Goal: Information Seeking & Learning: Learn about a topic

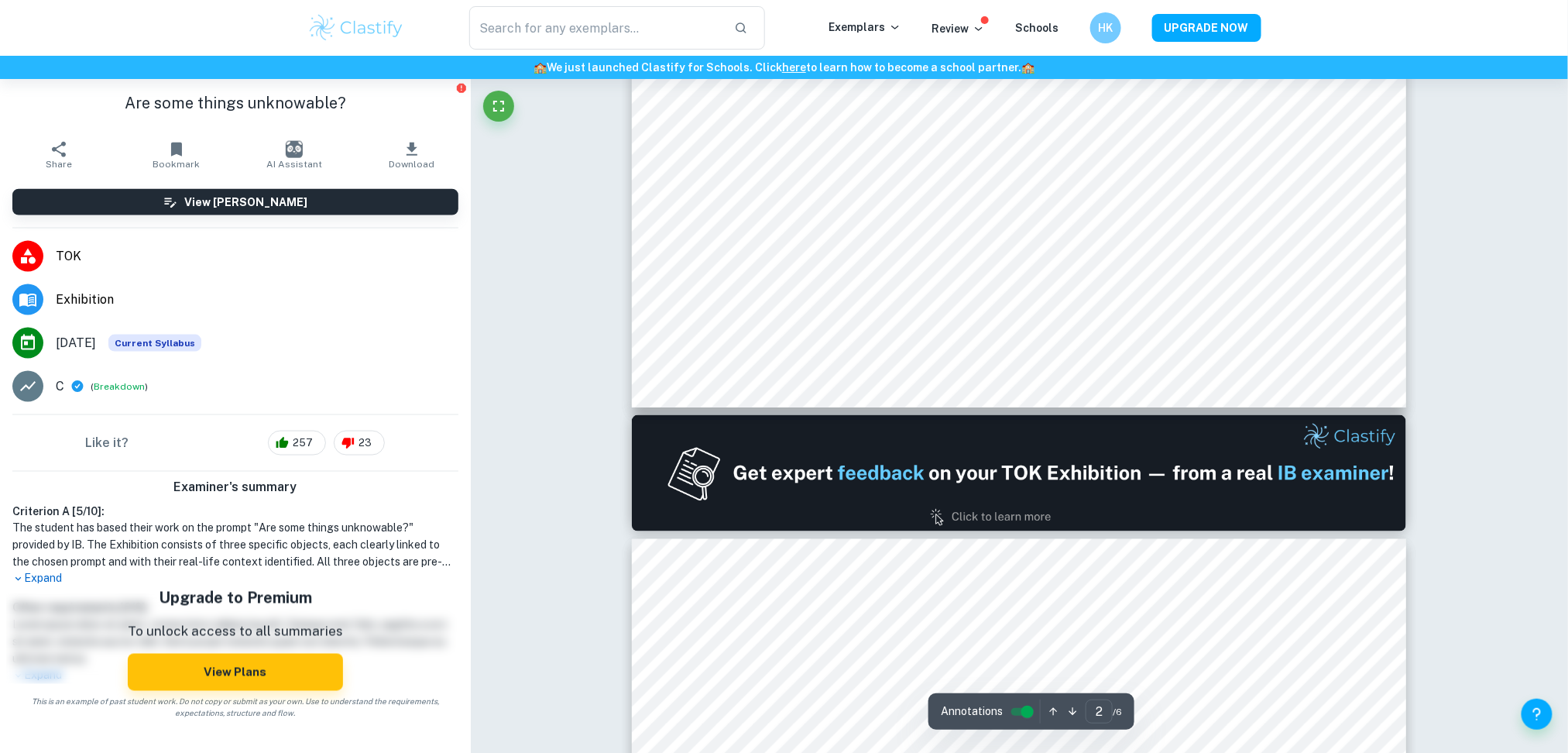
scroll to position [1271, 0]
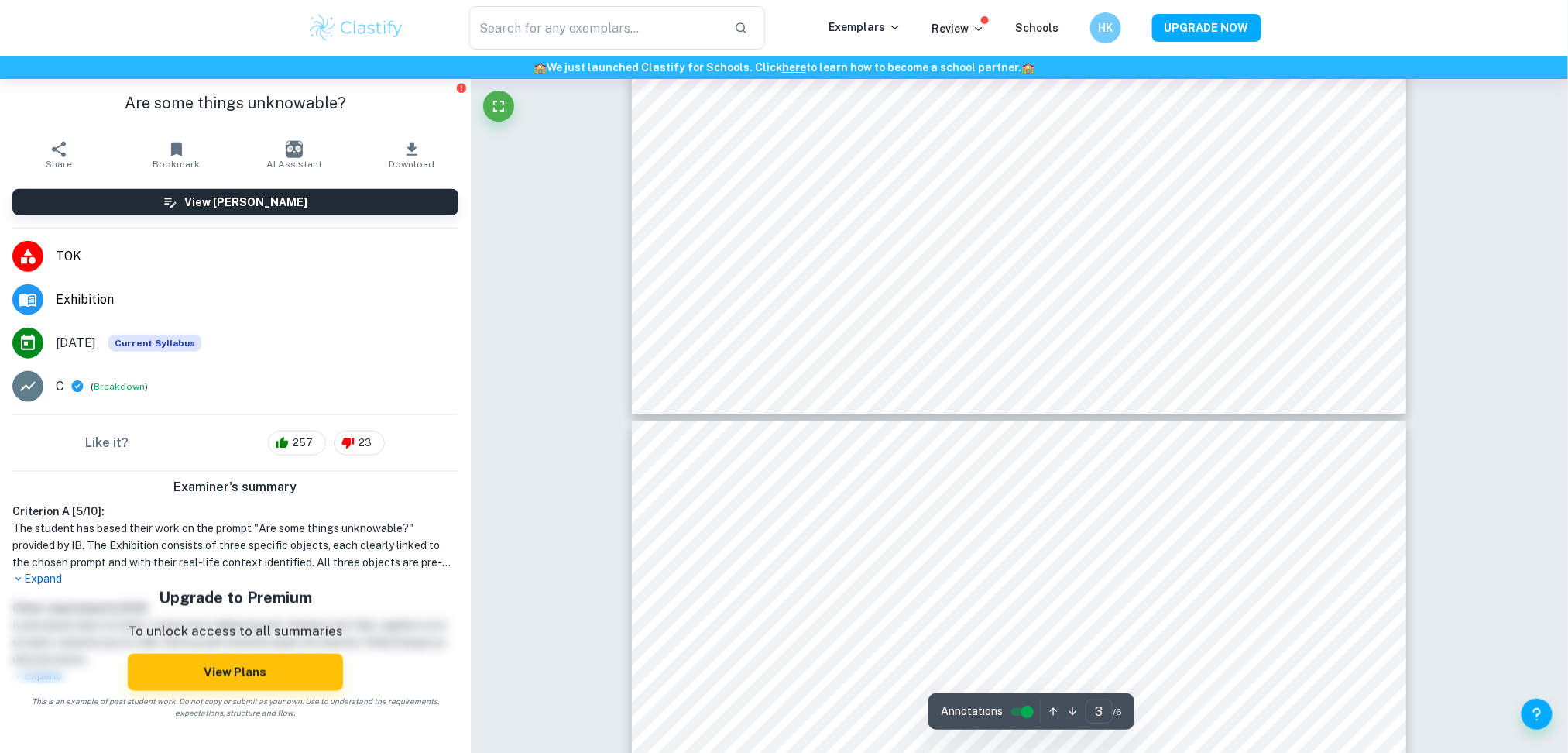
type input "4"
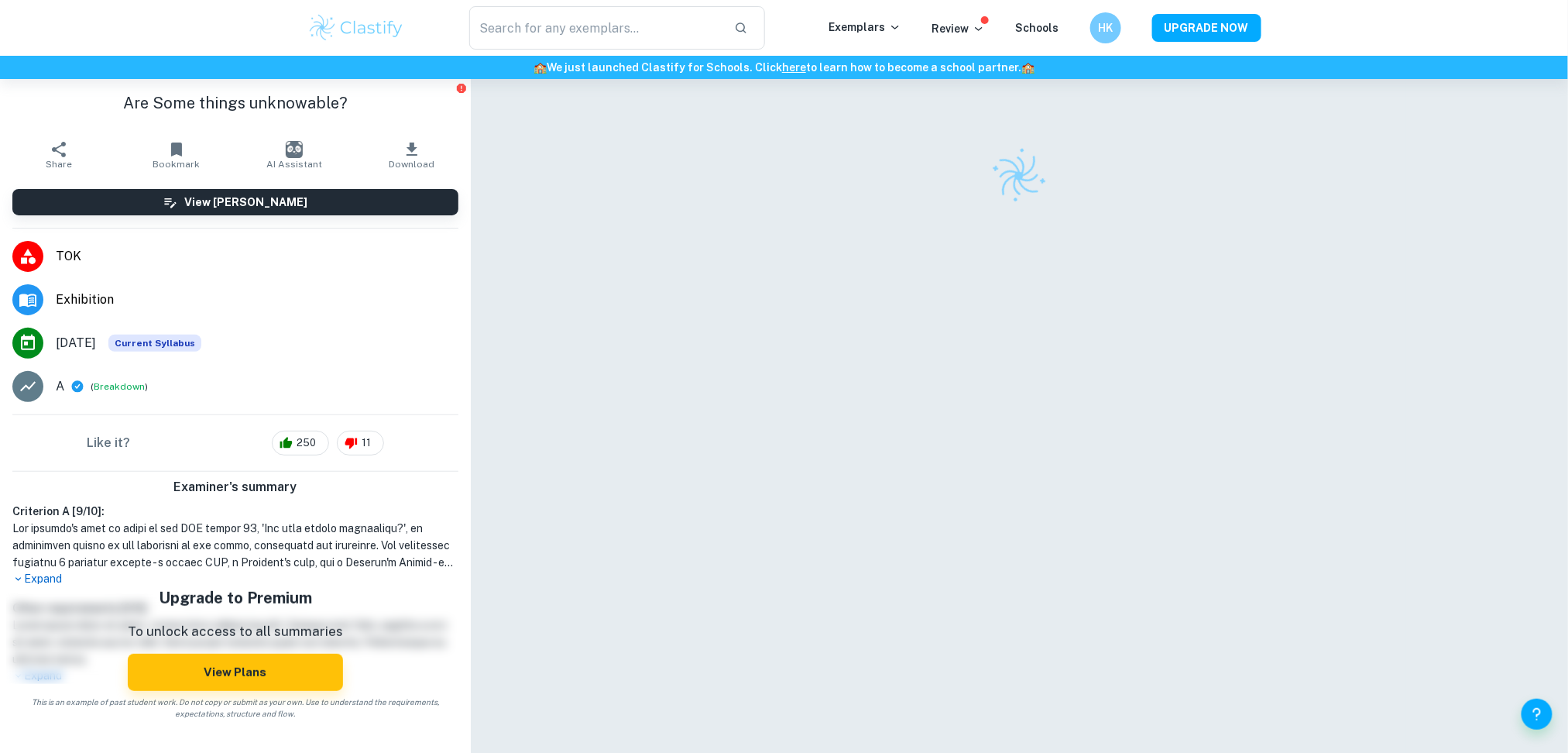
click at [476, 454] on div "Correct Criterion A The work is based on one of the 35 Prompts released by the …" at bounding box center [1019, 433] width 1098 height 708
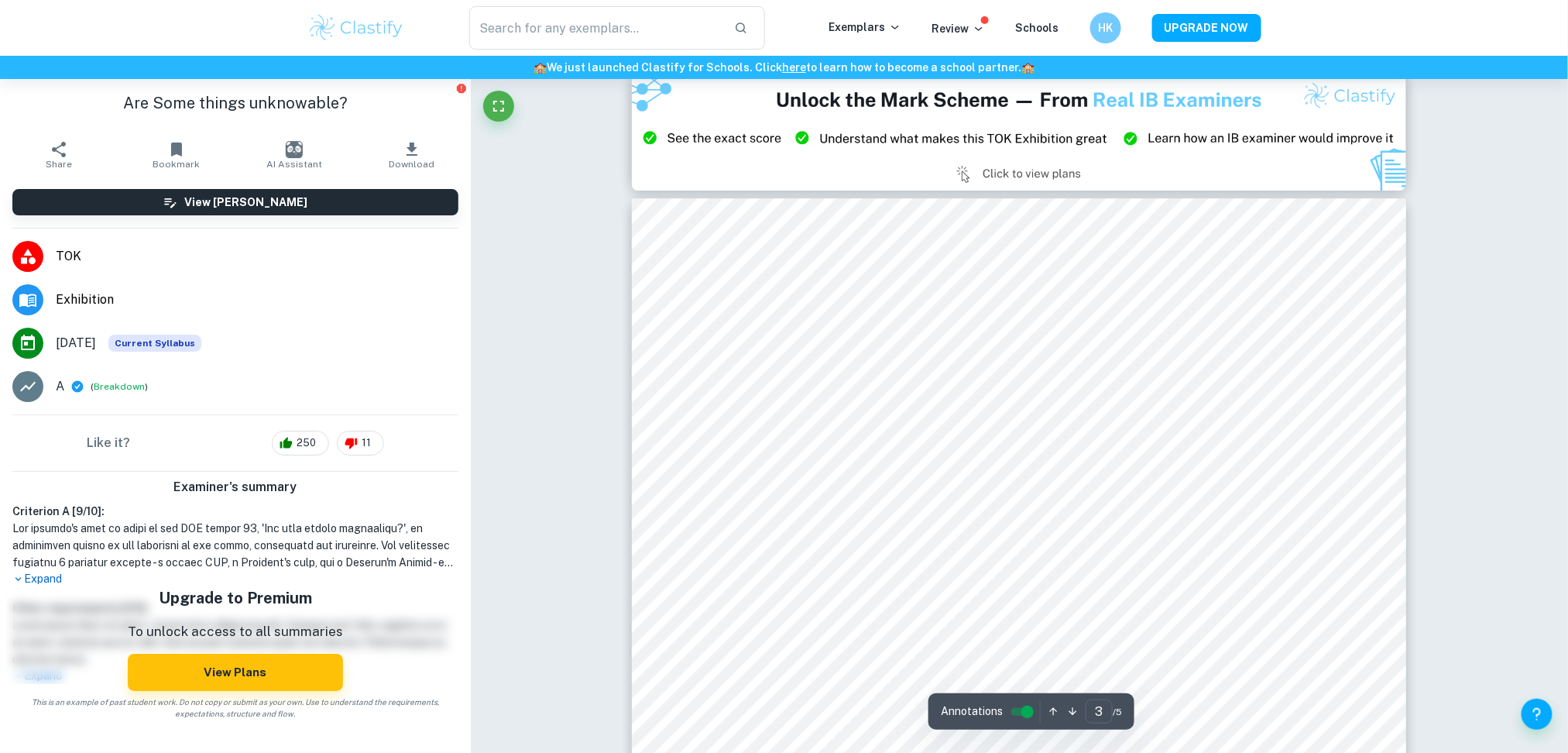
scroll to position [2252, 0]
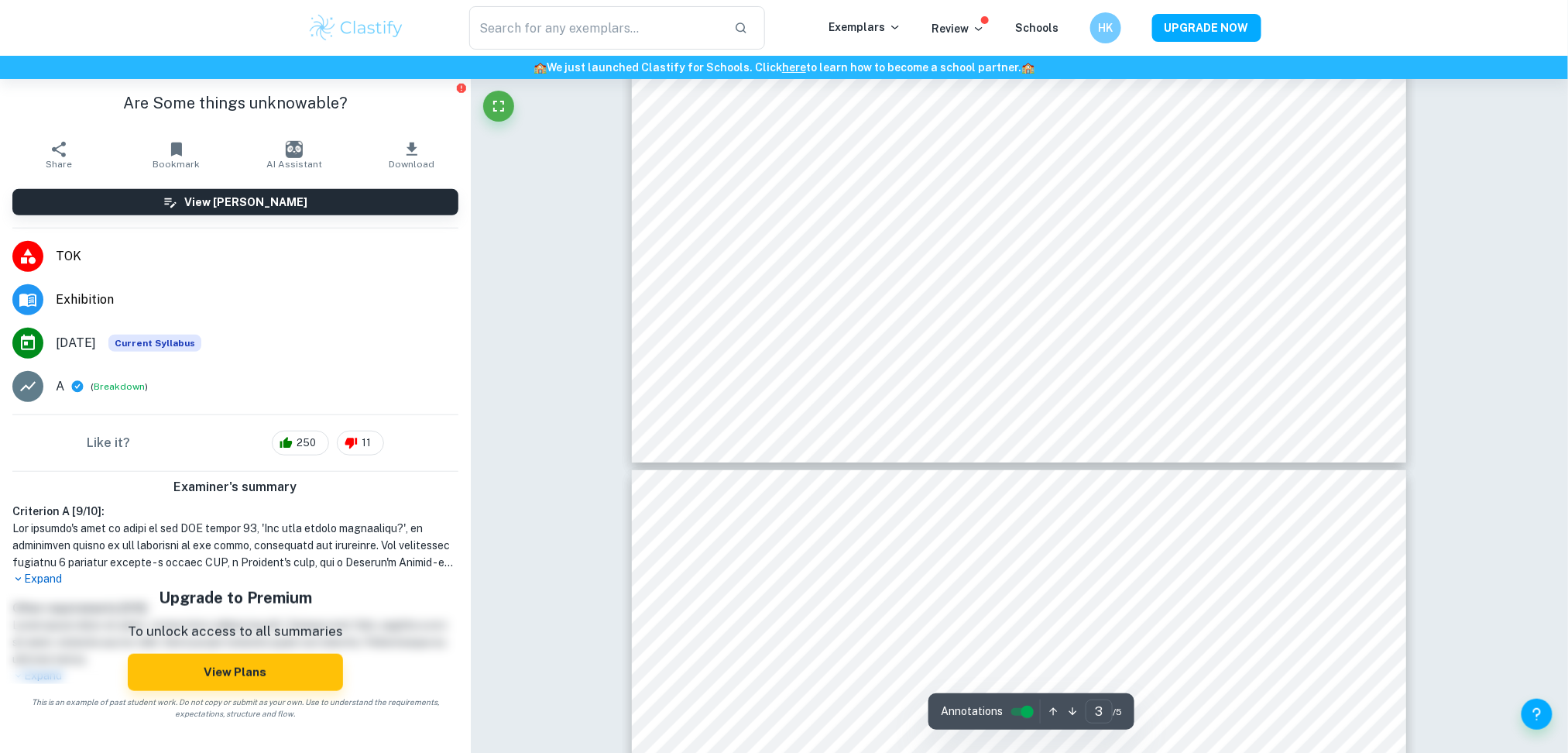
type input "4"
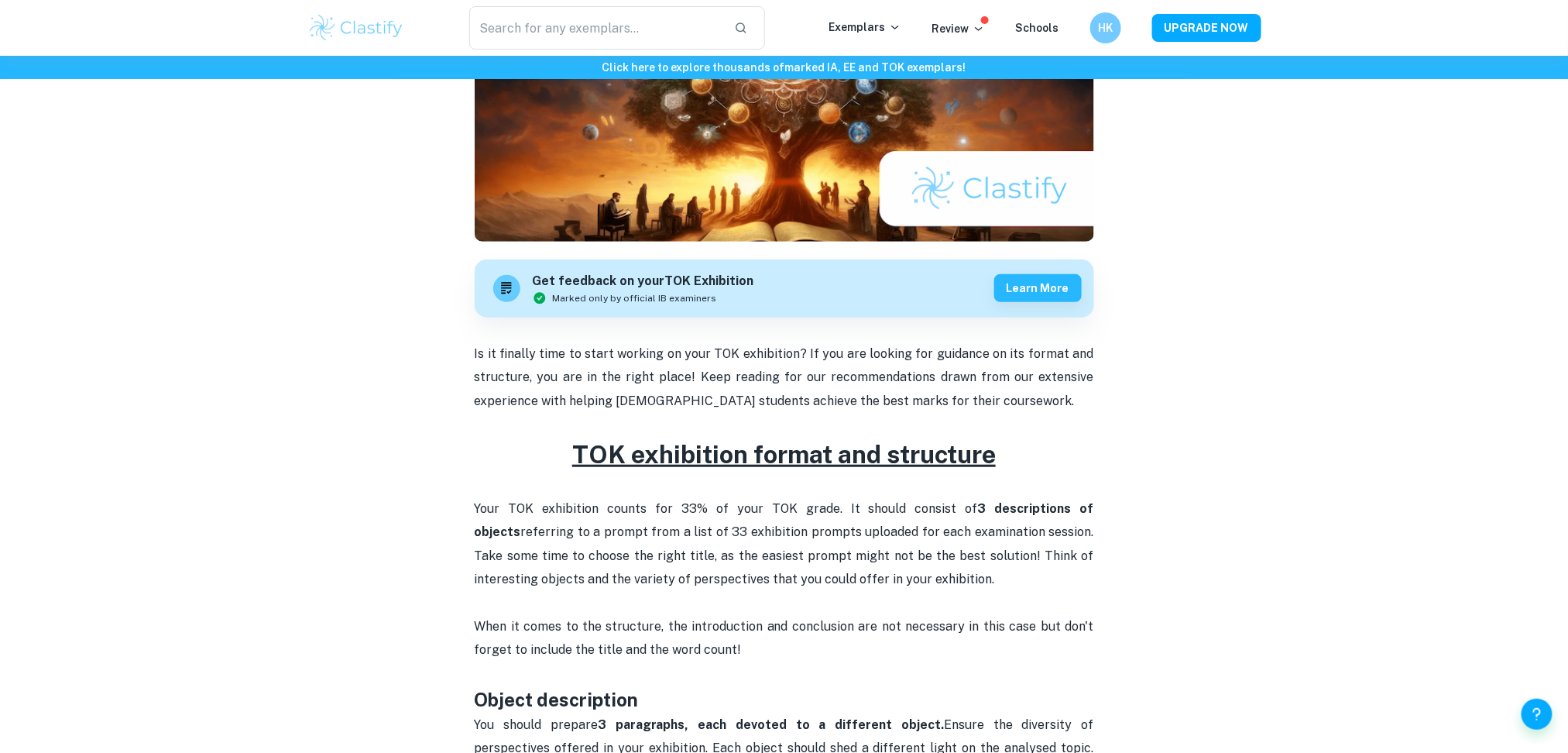
scroll to position [623, 0]
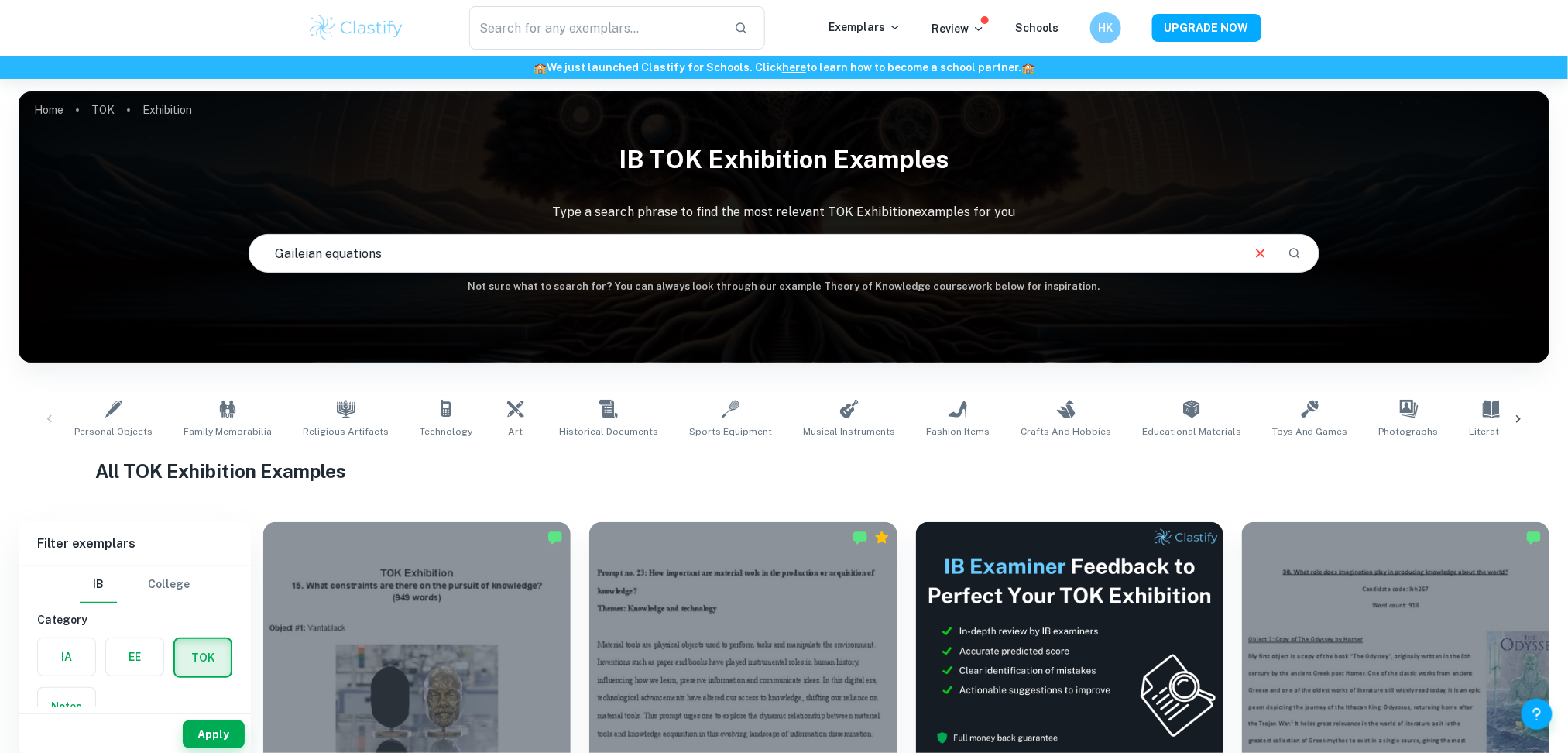
type input "Gaileian equations"
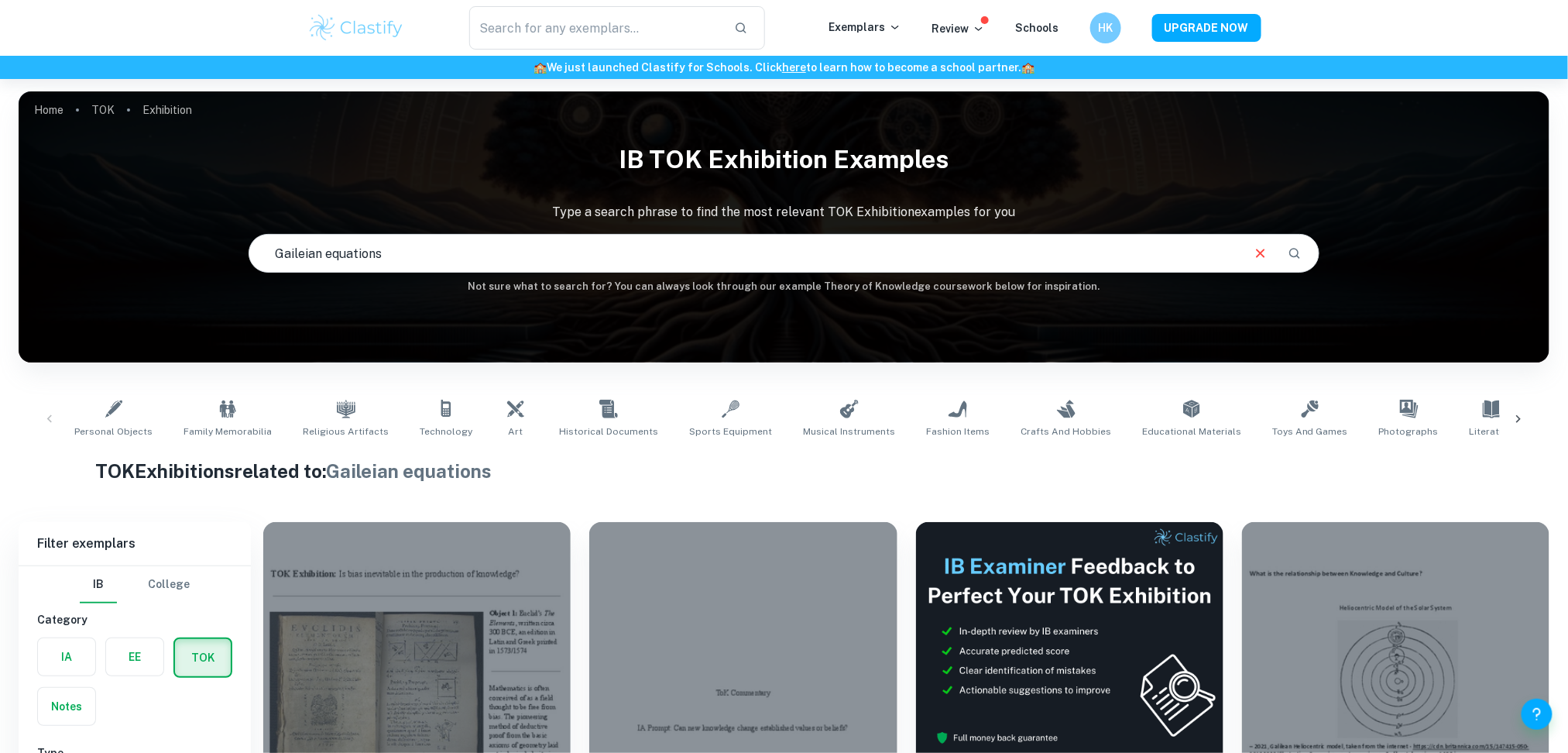
scroll to position [186, 0]
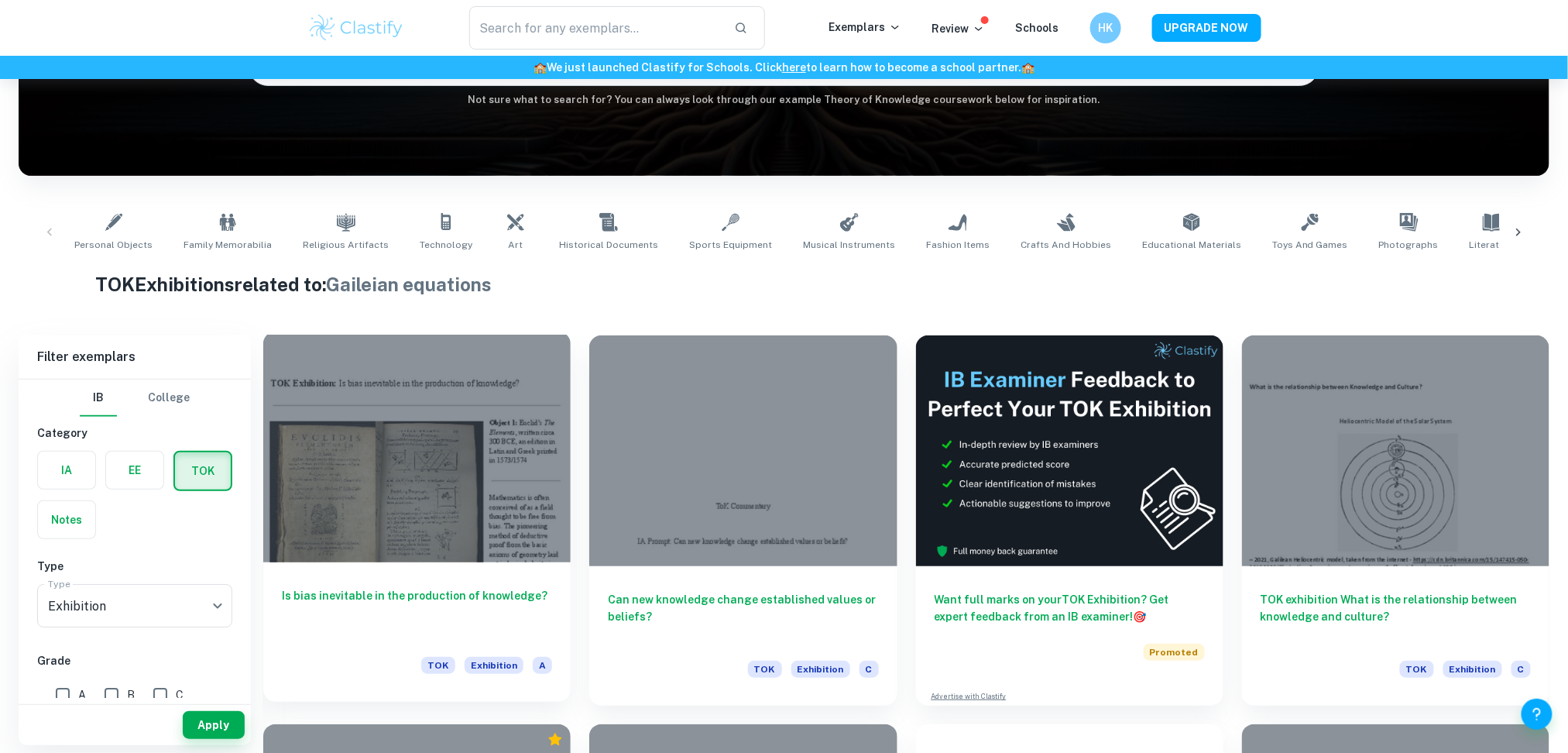
click at [468, 424] on div at bounding box center [417, 447] width 307 height 231
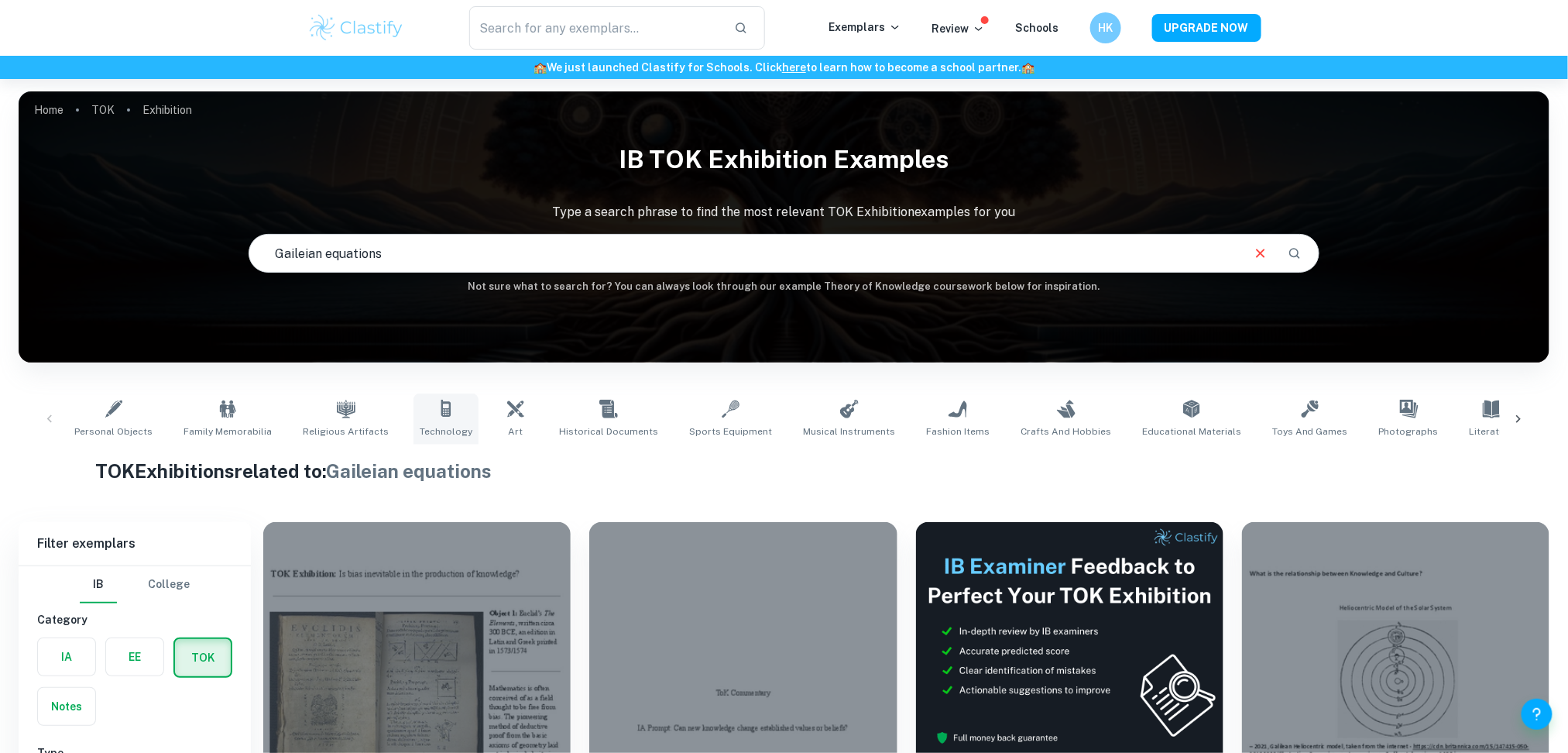
scroll to position [236, 0]
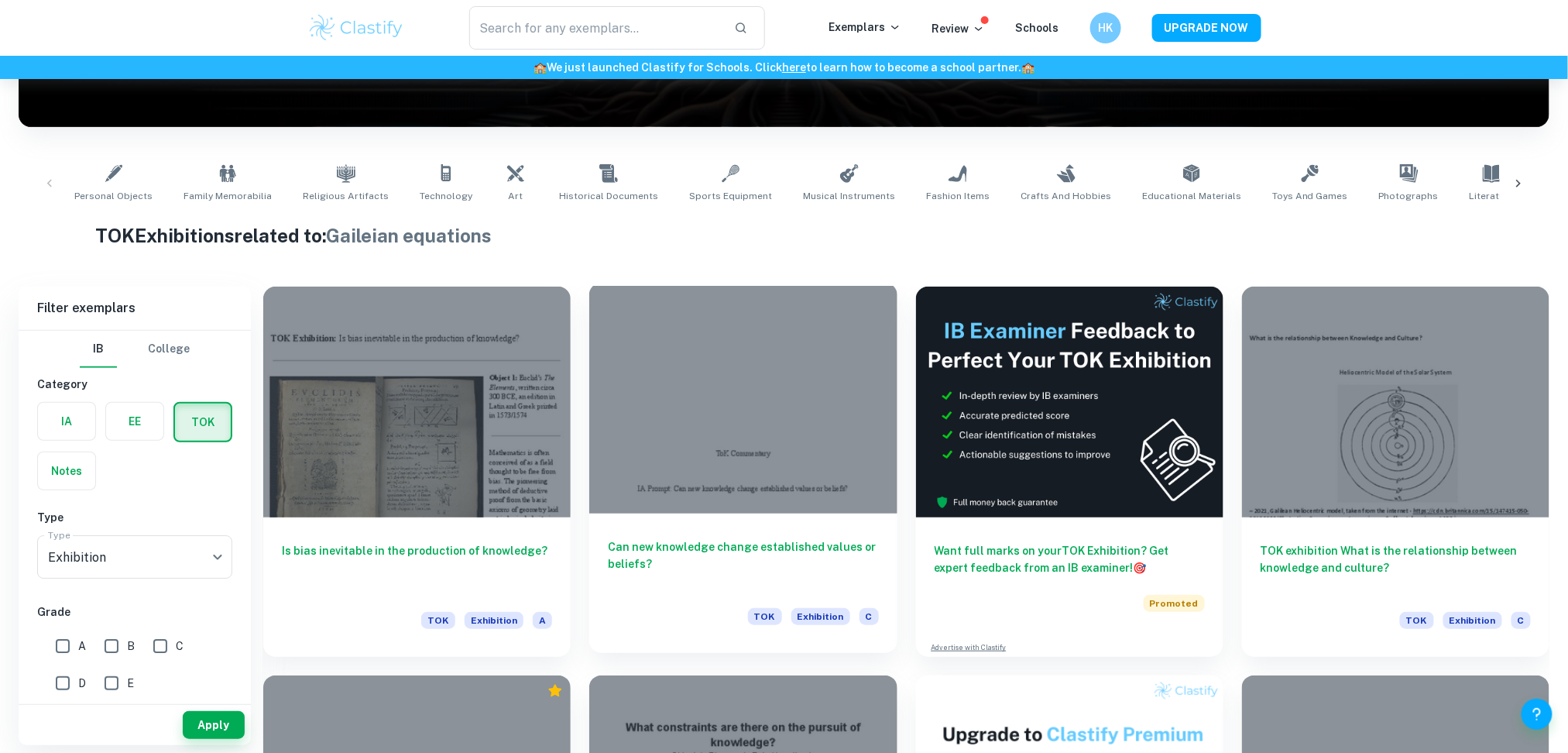
click at [717, 410] on div at bounding box center [743, 399] width 307 height 231
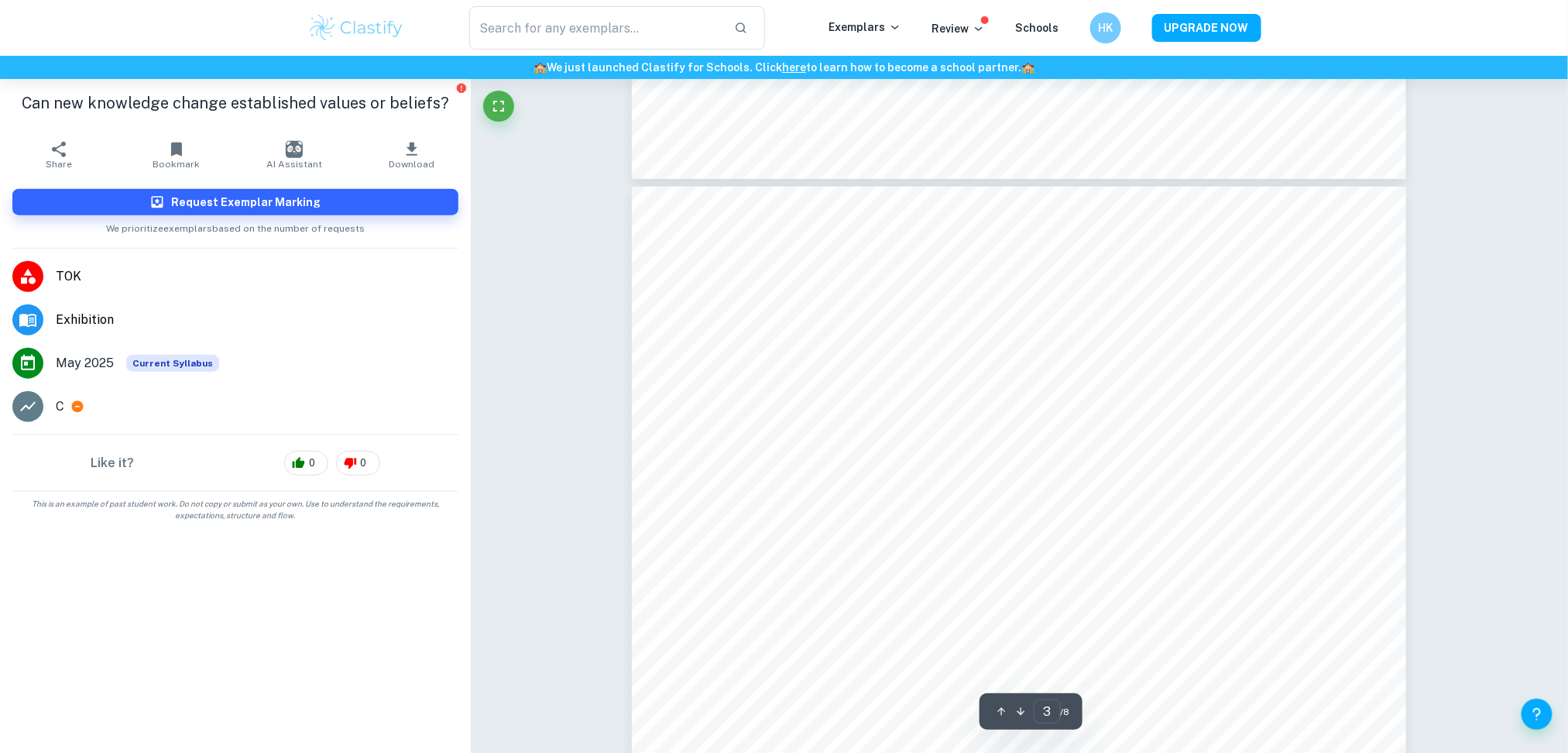
type input "4"
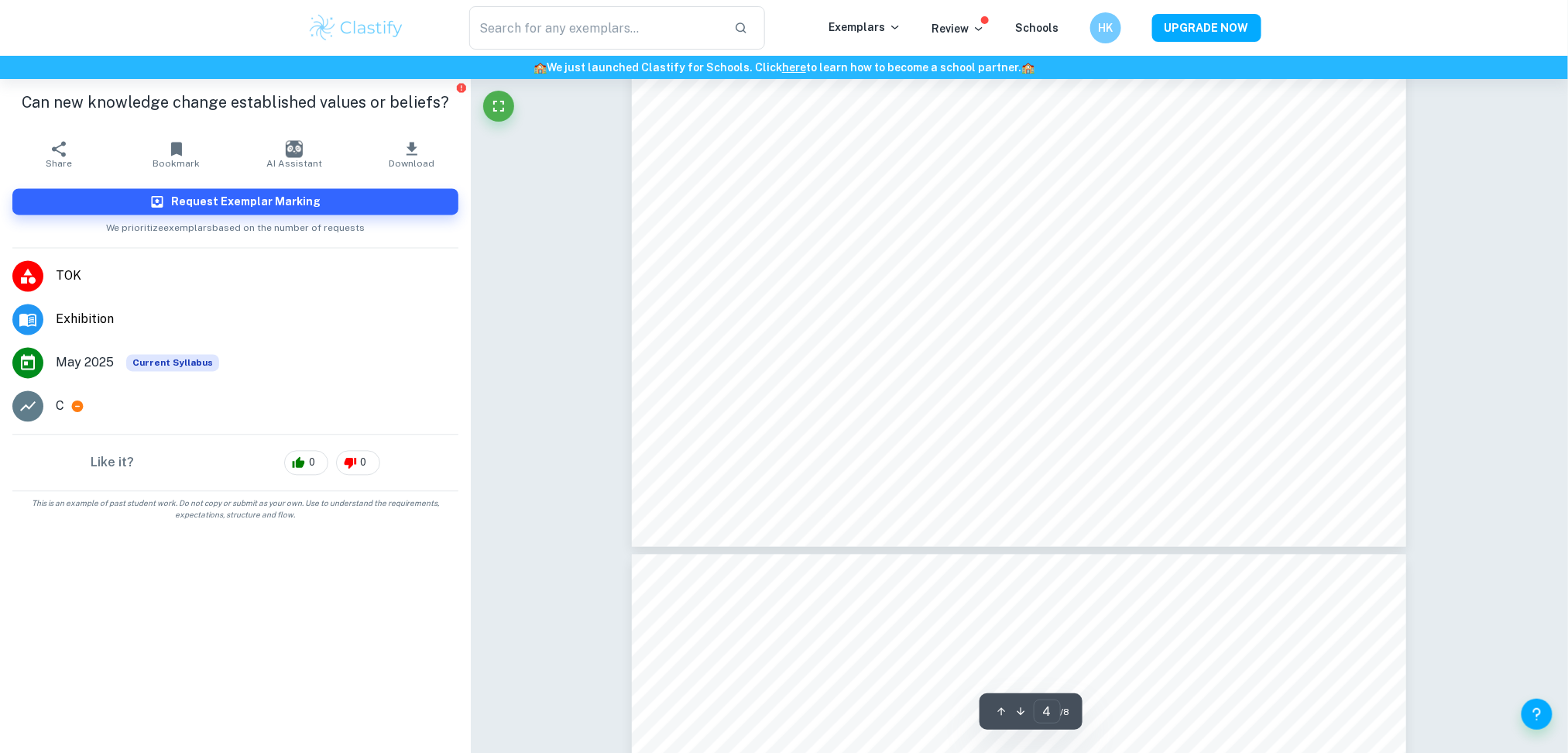
scroll to position [3324, 0]
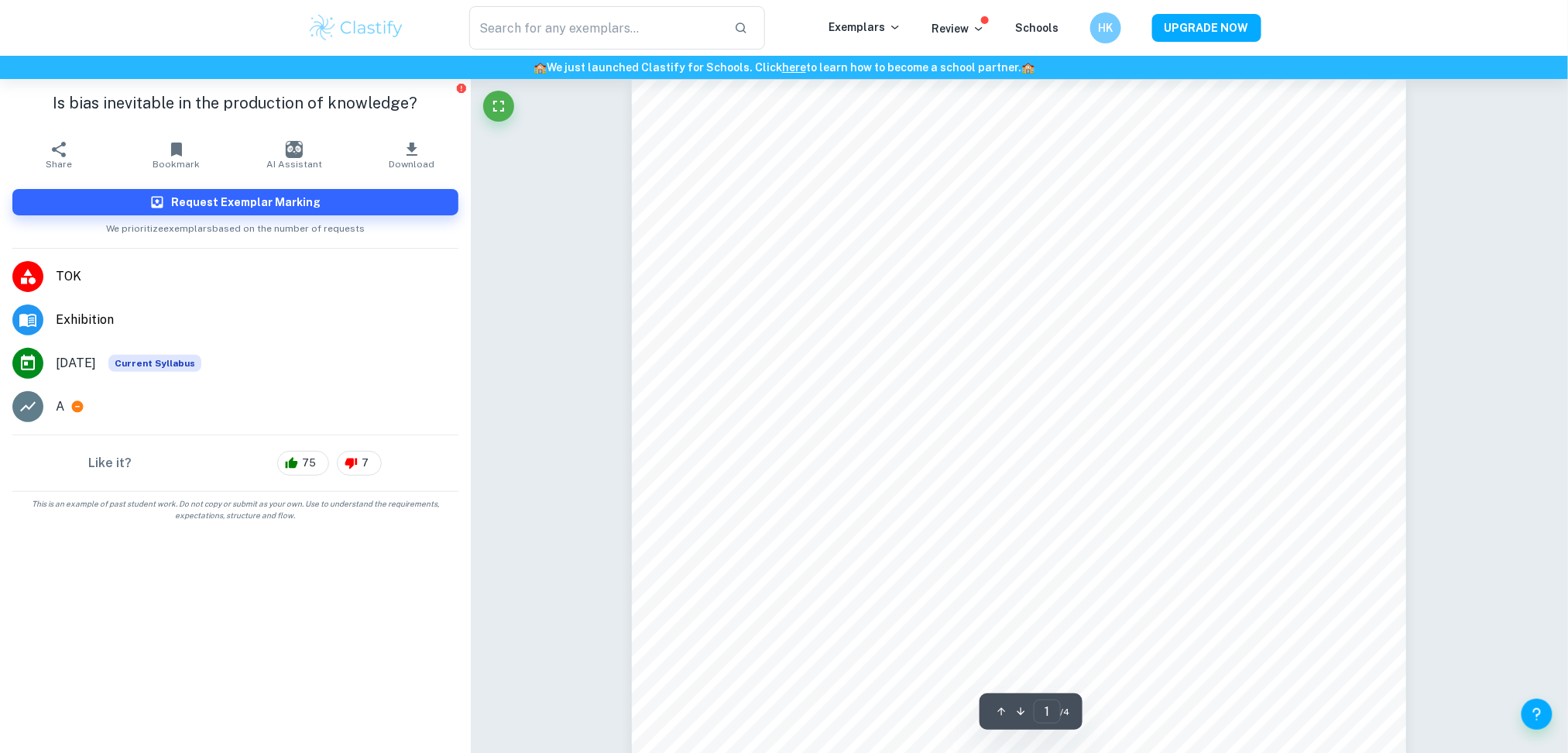
scroll to position [11, 0]
type input "4"
